Goal: Transaction & Acquisition: Purchase product/service

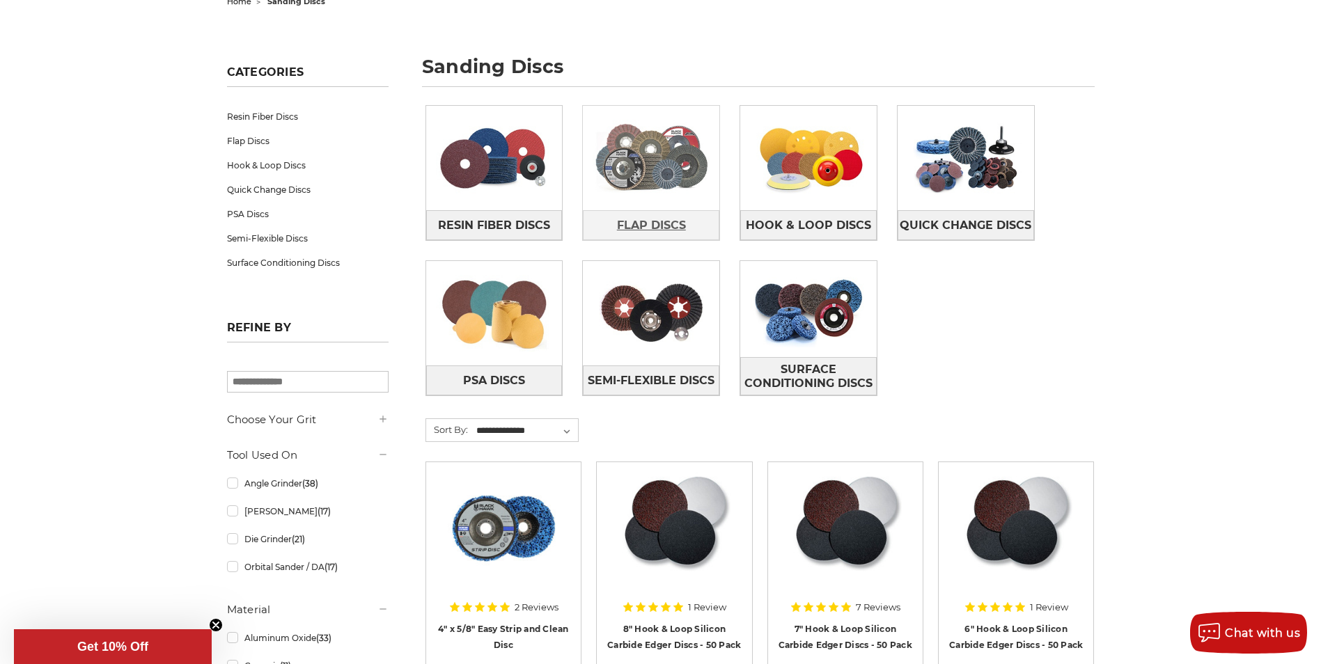
scroll to position [139, 0]
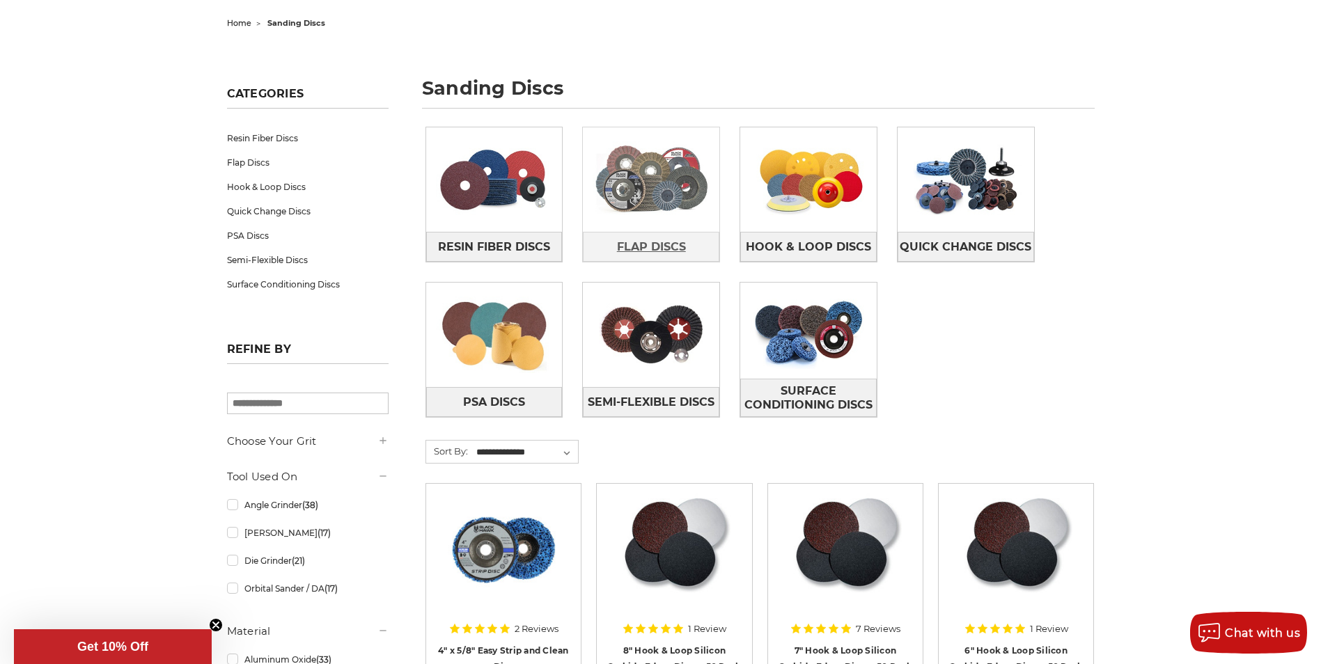
click at [647, 244] on span "Flap Discs" at bounding box center [651, 247] width 69 height 24
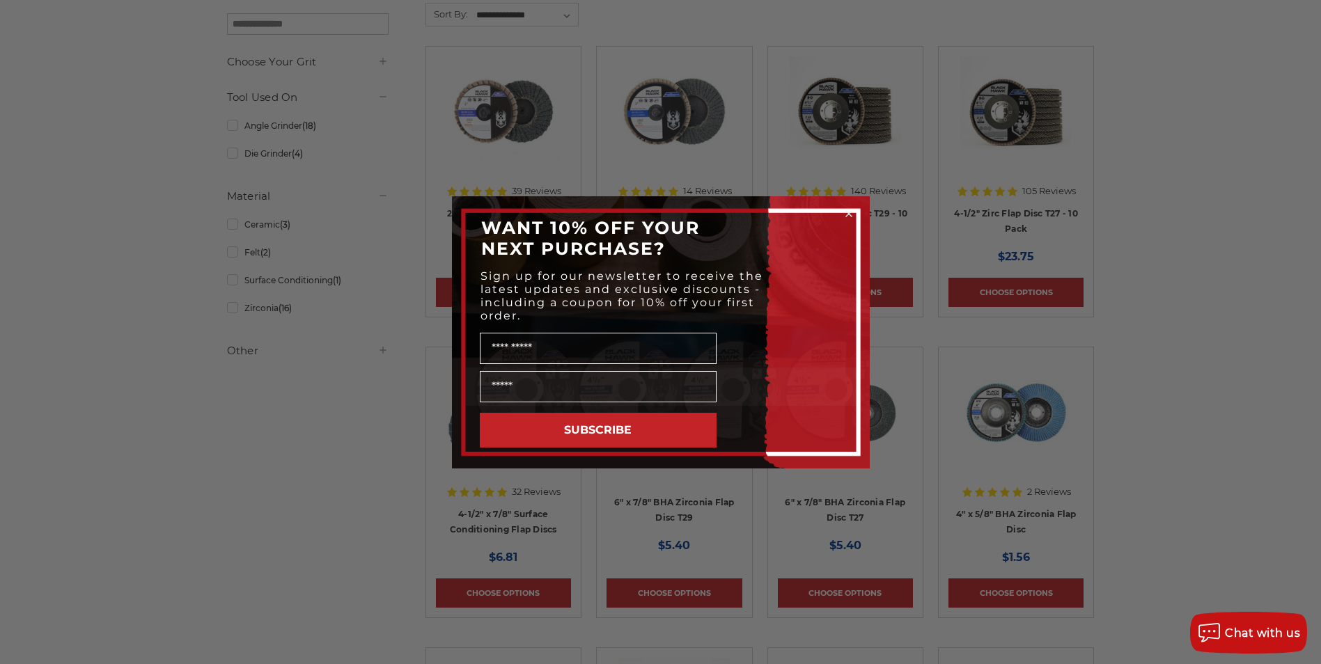
scroll to position [278, 0]
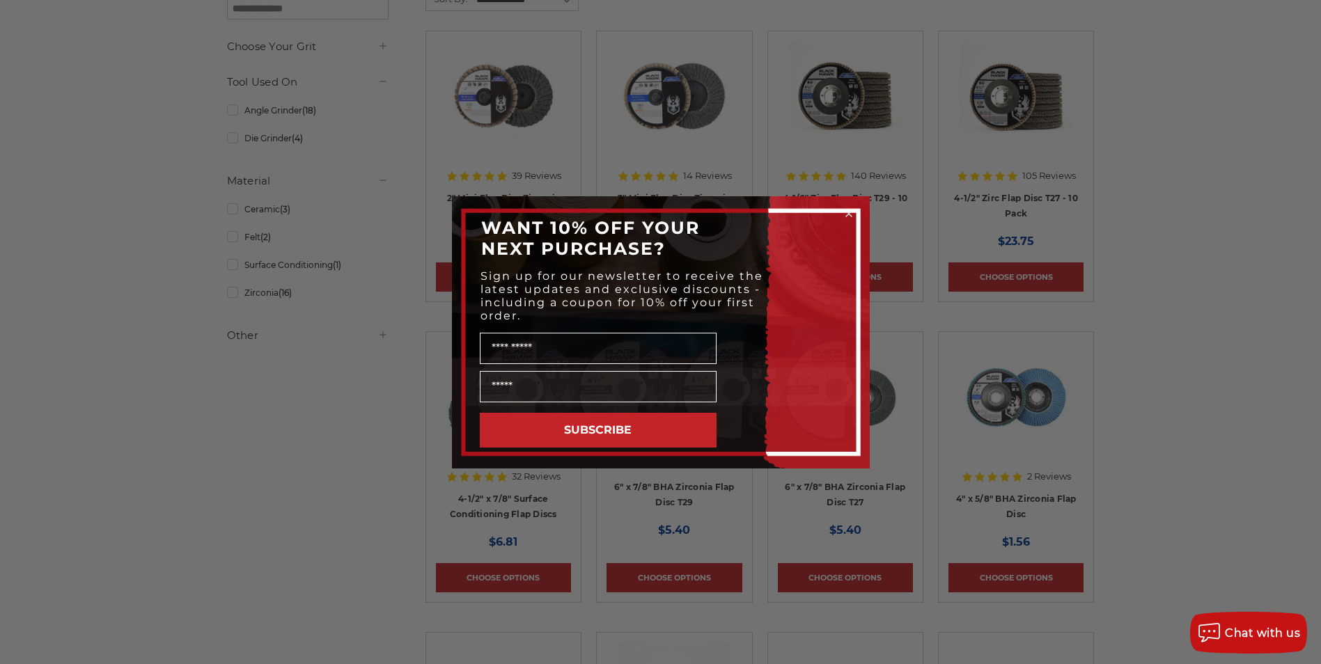
click at [842, 207] on icon "Close dialog" at bounding box center [849, 214] width 14 height 14
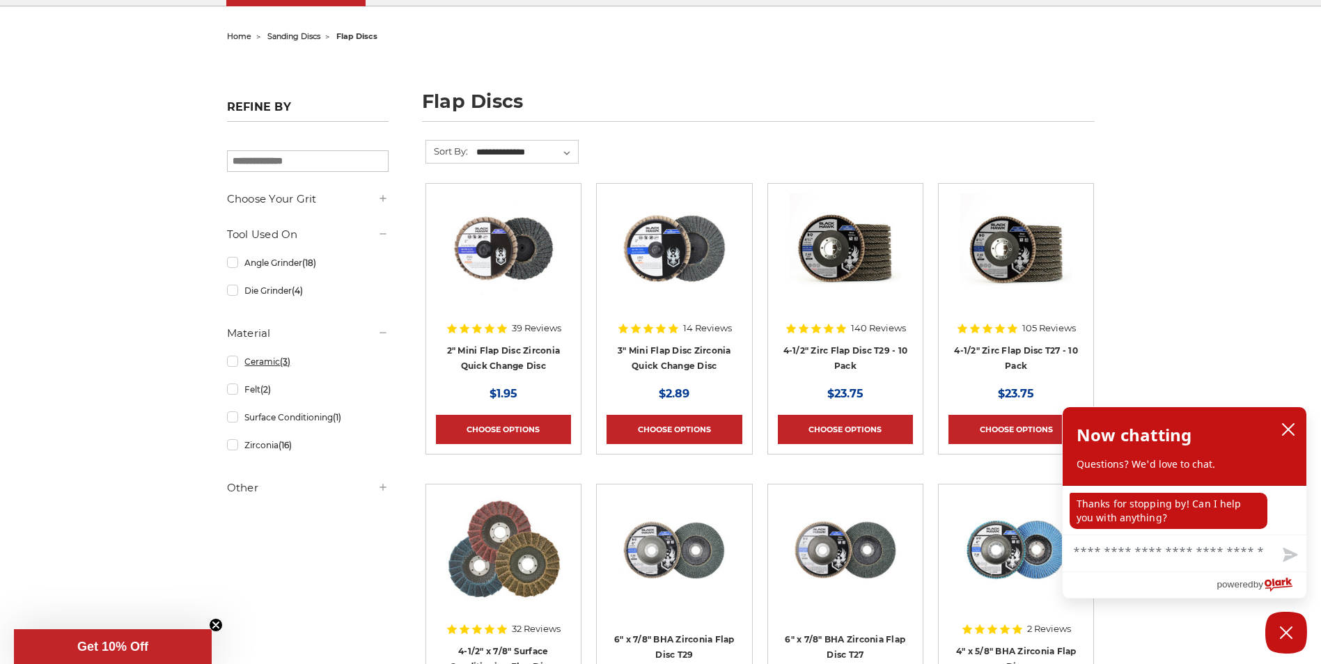
scroll to position [139, 0]
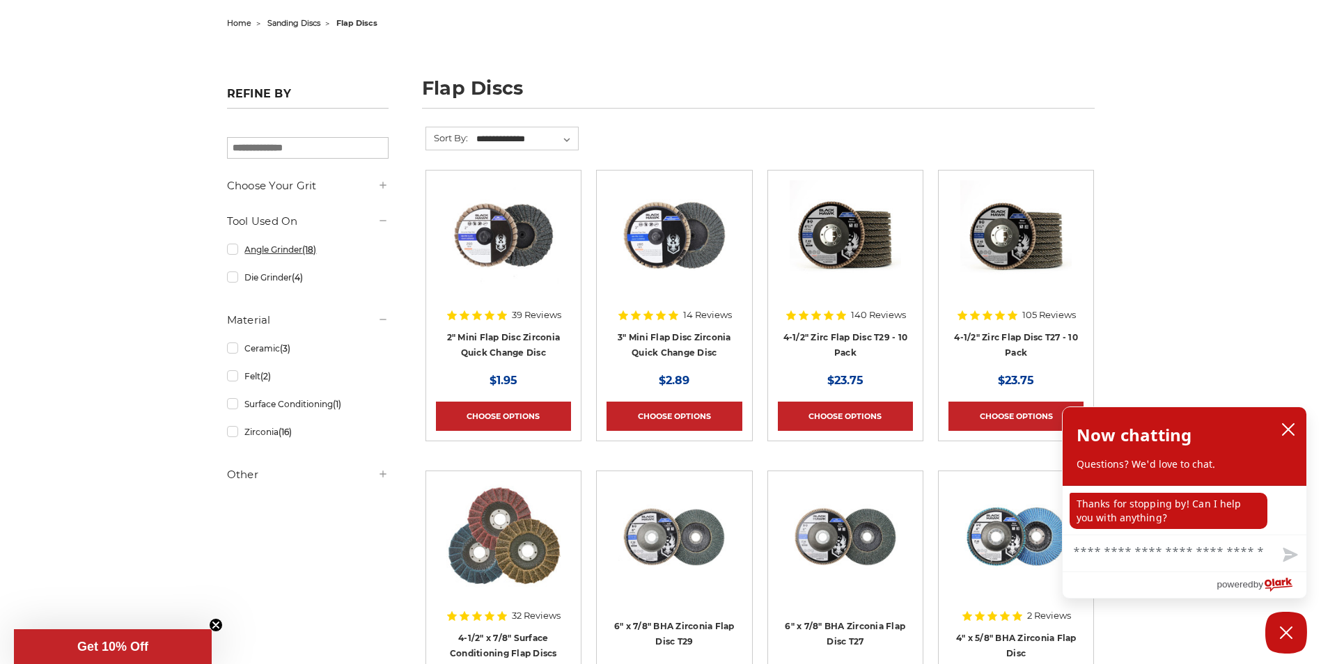
click at [230, 251] on link "Angle Grinder (18)" at bounding box center [308, 249] width 162 height 24
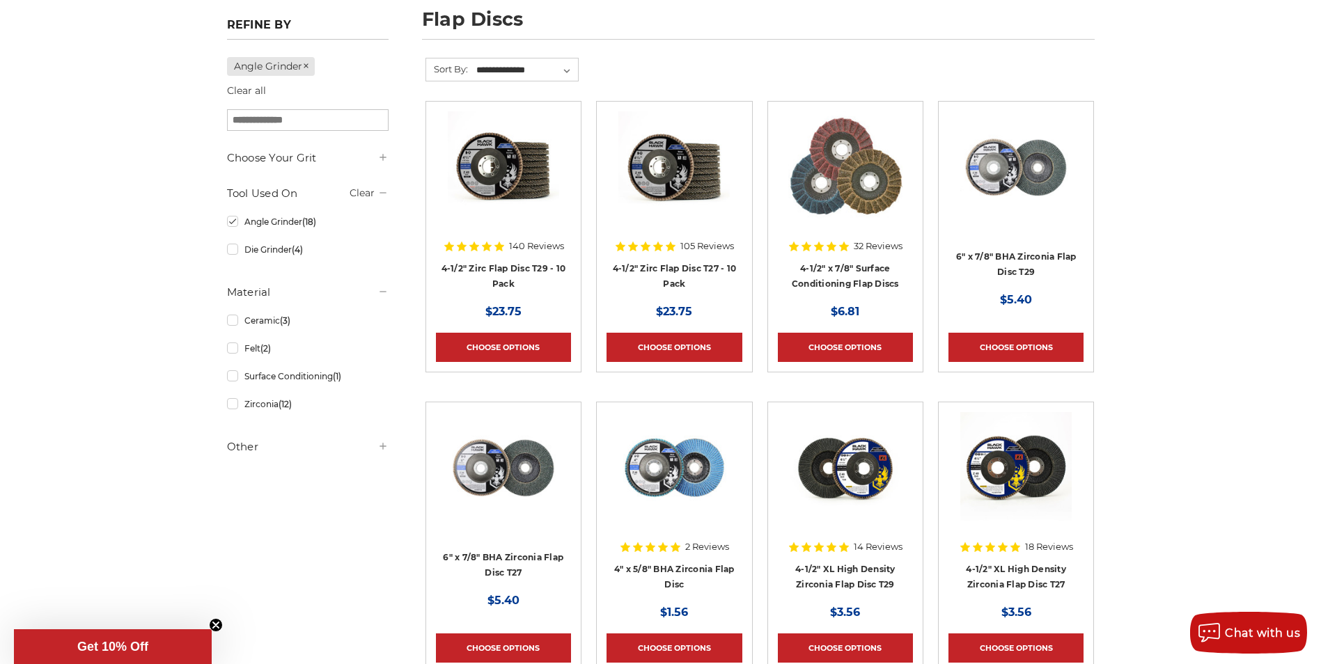
scroll to position [209, 0]
click at [522, 264] on link "4-1/2" Zirc Flap Disc T29 - 10 Pack" at bounding box center [503, 275] width 125 height 26
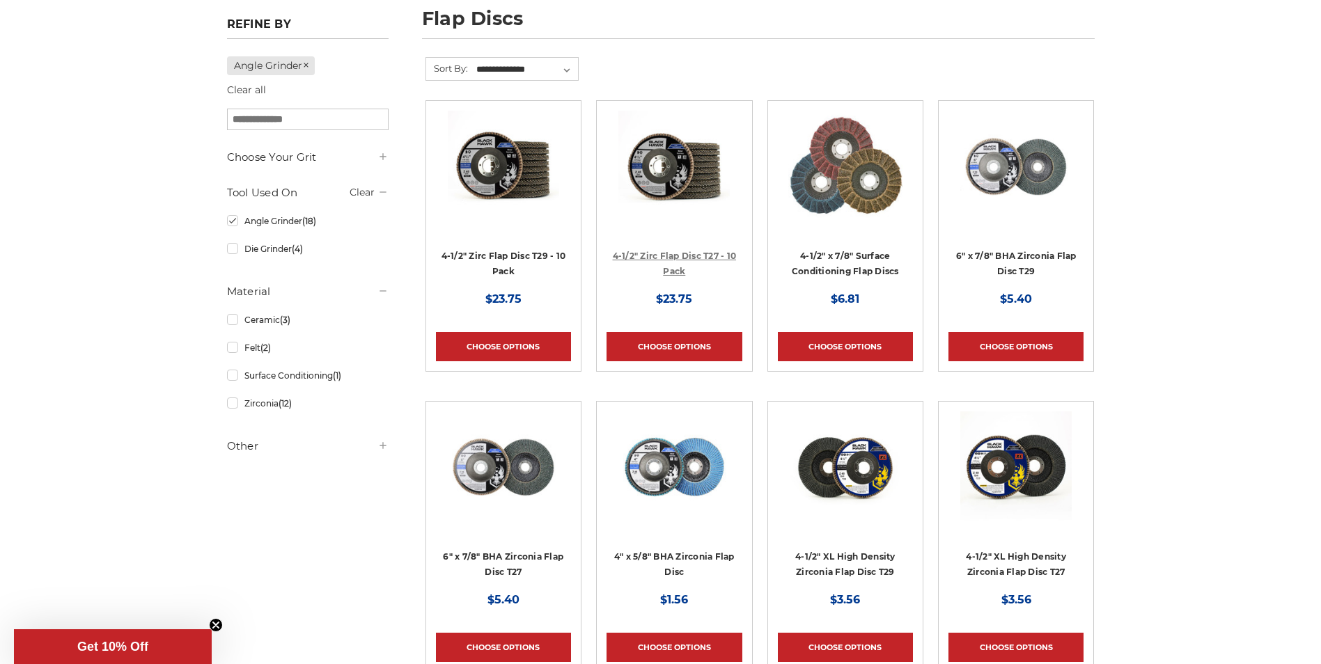
click at [645, 251] on link "4-1/2" Zirc Flap Disc T27 - 10 Pack" at bounding box center [675, 264] width 124 height 26
